Goal: Information Seeking & Learning: Learn about a topic

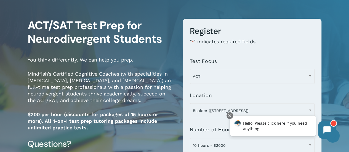
scroll to position [55, 0]
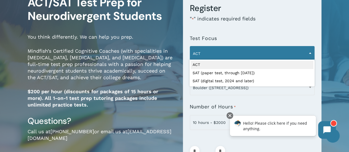
click at [274, 54] on span "ACT" at bounding box center [252, 54] width 124 height 12
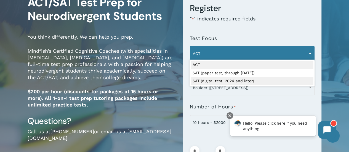
select select "**********"
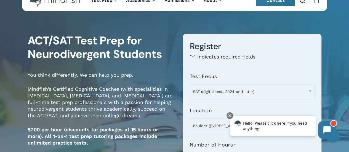
scroll to position [0, 0]
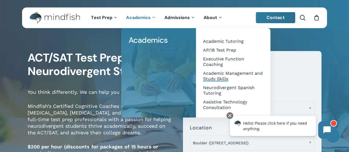
click at [218, 73] on span "Academic Management and Study Skills" at bounding box center [233, 76] width 60 height 11
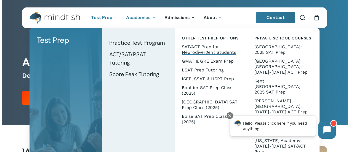
click at [202, 49] on link "SAT/ACT Prep for Neurodivergent Students" at bounding box center [211, 49] width 62 height 14
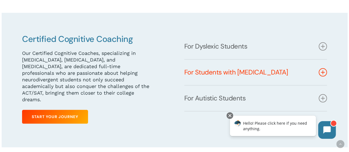
scroll to position [248, 0]
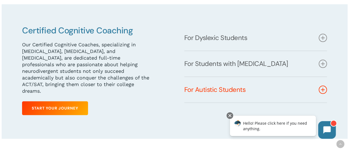
click at [255, 90] on link "For Autistic Students" at bounding box center [255, 89] width 143 height 25
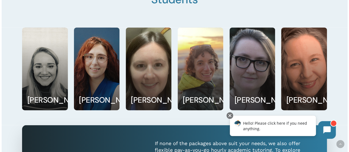
scroll to position [690, 0]
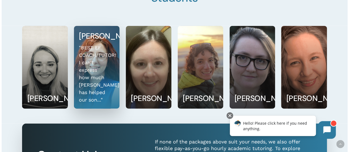
click at [106, 100] on link at bounding box center [96, 67] width 45 height 82
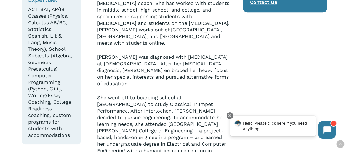
scroll to position [165, 0]
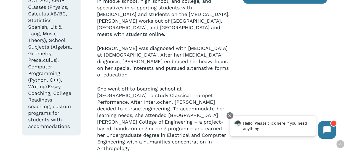
click at [172, 96] on p "She went off to boarding school at Interlochen Arts Academy to study Classical …" at bounding box center [164, 123] width 134 height 74
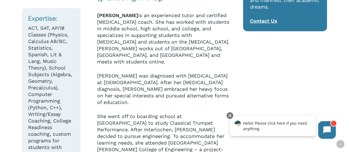
scroll to position [0, 0]
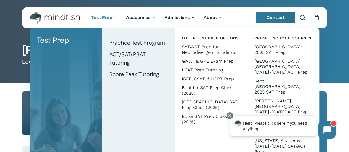
click at [123, 65] on span "ACT/SAT/PSAT Tutoring" at bounding box center [127, 58] width 36 height 15
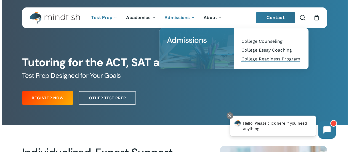
click at [259, 60] on span "College Readiness Program" at bounding box center [270, 58] width 59 height 5
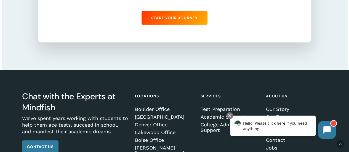
scroll to position [902, 0]
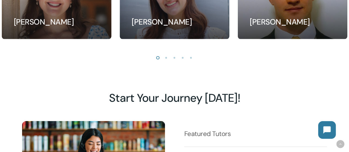
scroll to position [496, 0]
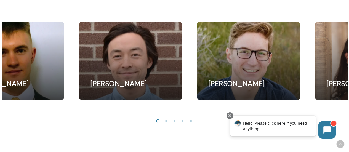
click at [45, 65] on div "[PERSON_NAME] Test Prep Tutor" at bounding box center [12, 61] width 103 height 78
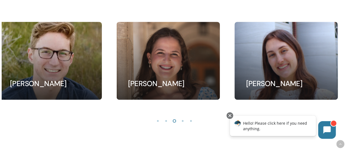
click at [25, 63] on div "[PERSON_NAME] Test Prep Tutor" at bounding box center [49, 61] width 103 height 78
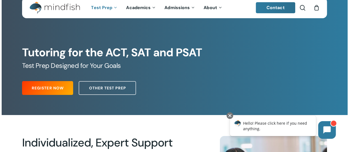
scroll to position [0, 0]
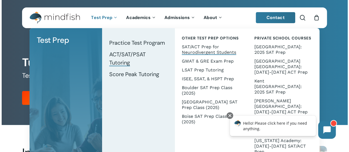
click at [196, 50] on span "SAT/ACT Prep for Neurodivergent Students" at bounding box center [209, 49] width 54 height 11
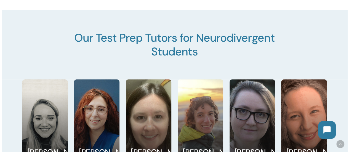
scroll to position [662, 0]
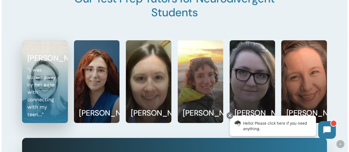
click at [61, 93] on link at bounding box center [44, 82] width 45 height 82
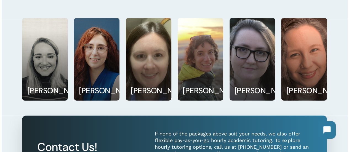
scroll to position [690, 0]
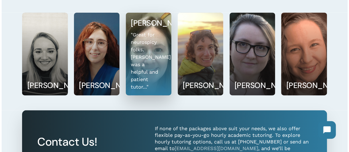
click at [148, 71] on link at bounding box center [148, 54] width 45 height 82
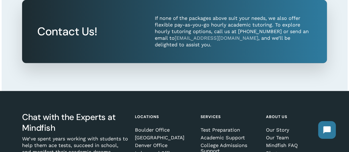
scroll to position [690, 0]
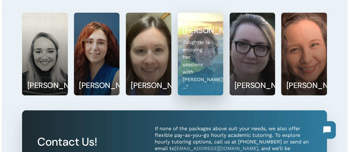
click at [203, 76] on link at bounding box center [200, 54] width 45 height 82
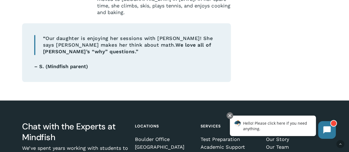
scroll to position [238, 0]
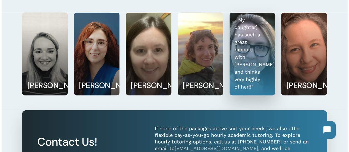
click at [258, 75] on link at bounding box center [252, 54] width 45 height 82
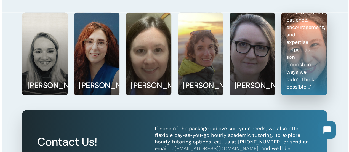
click at [306, 75] on link at bounding box center [303, 54] width 45 height 82
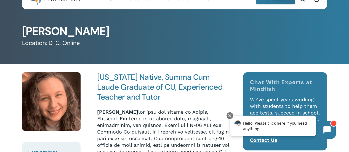
scroll to position [28, 0]
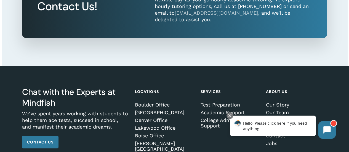
scroll to position [855, 0]
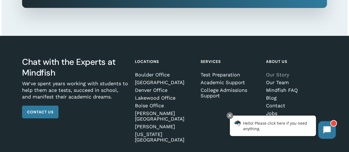
click at [270, 72] on link "Our Story" at bounding box center [295, 75] width 59 height 6
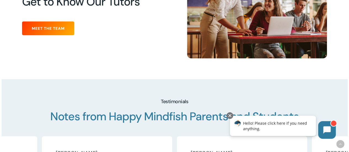
scroll to position [717, 0]
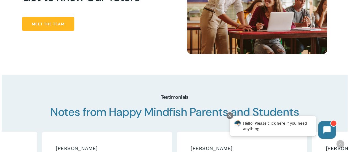
click at [52, 27] on span "Meet the Team" at bounding box center [48, 24] width 33 height 6
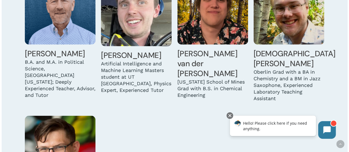
scroll to position [1600, 0]
